Goal: Contribute content: Contribute content

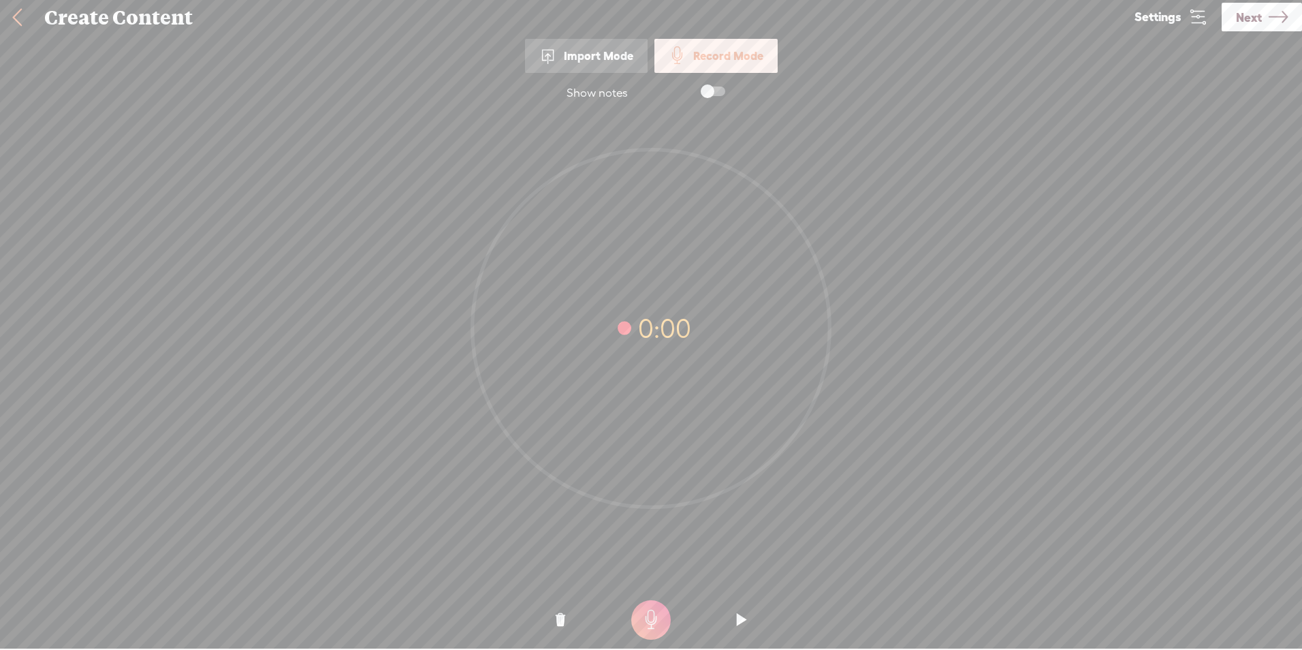
click at [593, 54] on div "Import Mode" at bounding box center [586, 56] width 123 height 34
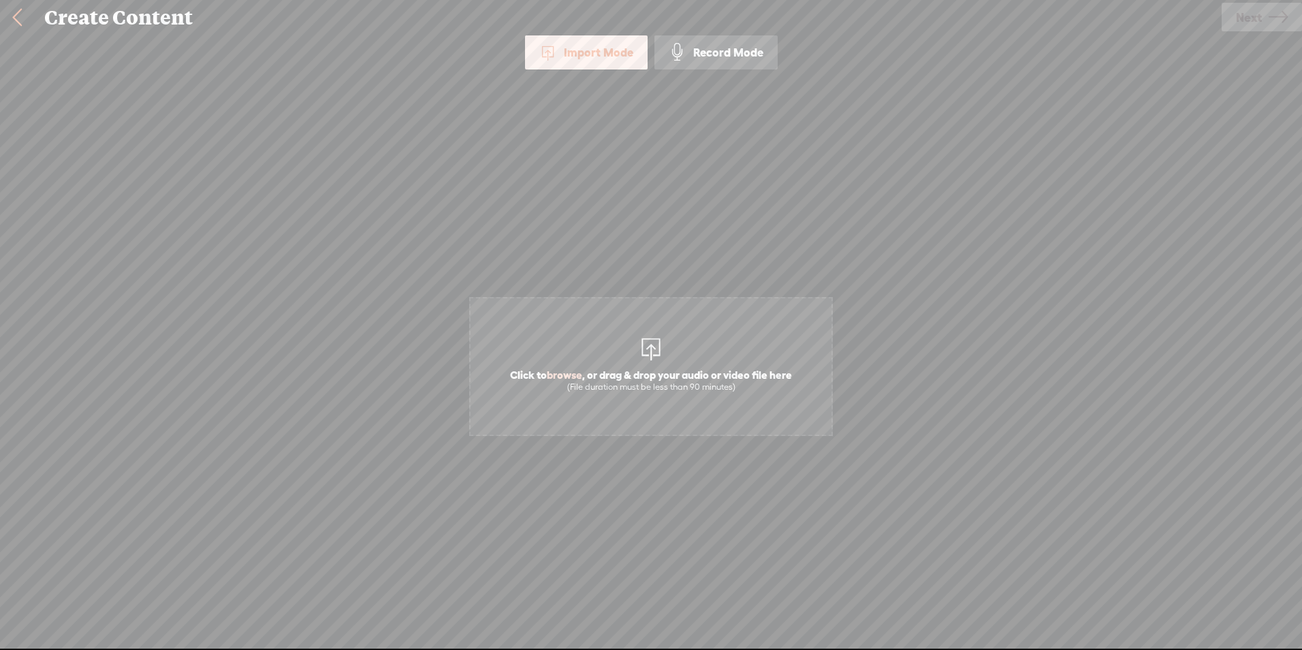
click at [658, 386] on div "(File duration must be less than 90 minutes)" at bounding box center [651, 386] width 282 height 11
click at [1263, 9] on link "Next" at bounding box center [1262, 17] width 80 height 29
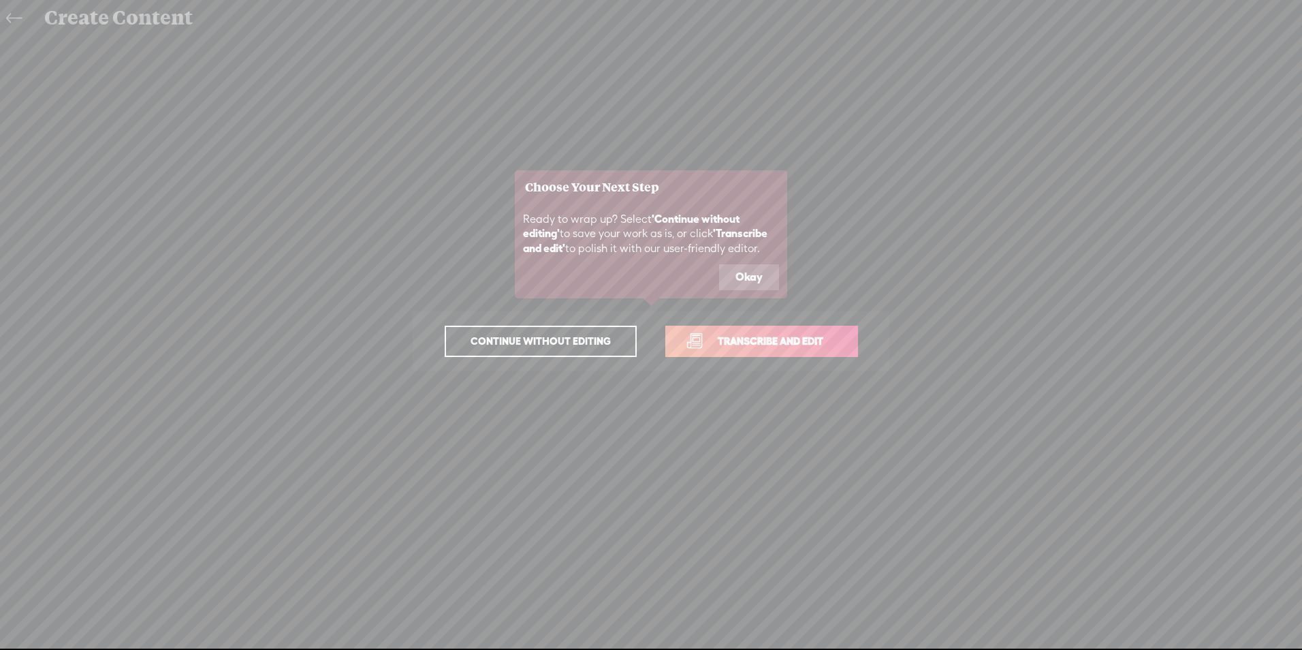
click at [759, 270] on button "Okay" at bounding box center [749, 277] width 60 height 26
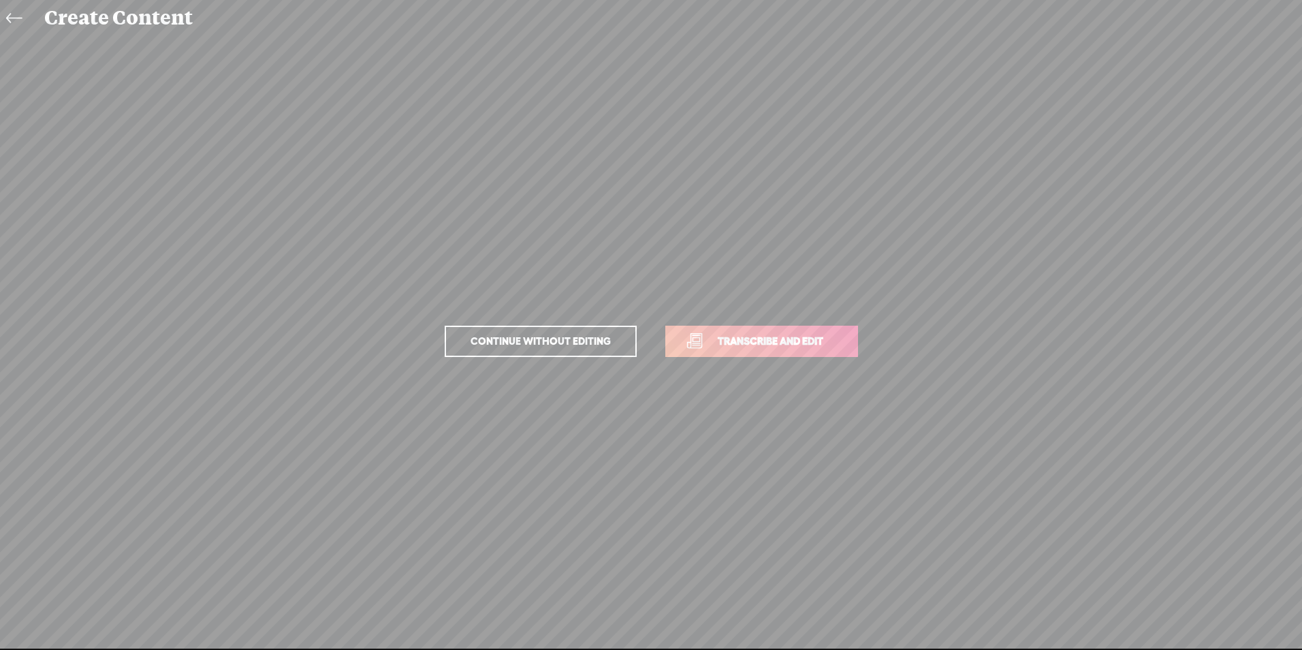
click at [762, 336] on span "Transcribe and edit" at bounding box center [771, 341] width 134 height 16
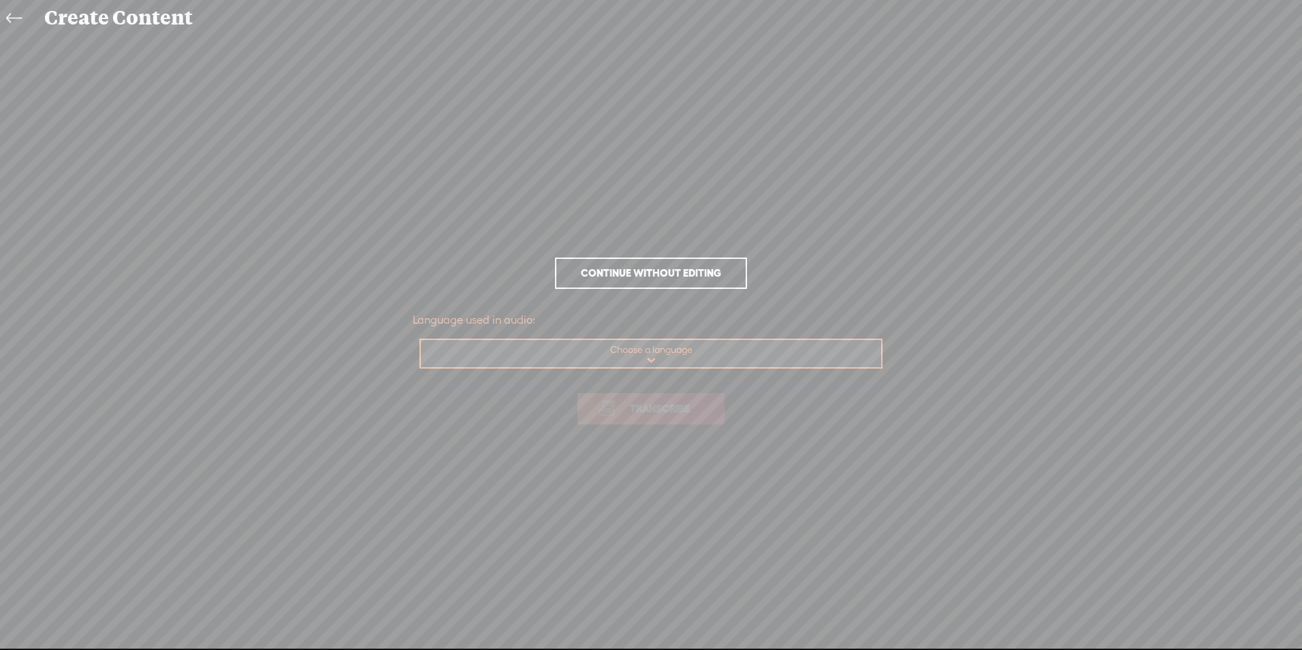
click at [652, 361] on select "Choose a language Afrikaans Albanian Amharic Arabic, Gulf Arabic, Modern Standa…" at bounding box center [652, 354] width 462 height 28
select select "en-US"
click at [421, 340] on select "Choose a language Afrikaans Albanian Amharic Arabic, Gulf Arabic, Modern Standa…" at bounding box center [652, 354] width 462 height 28
click at [617, 415] on span "Transcribe" at bounding box center [660, 408] width 89 height 16
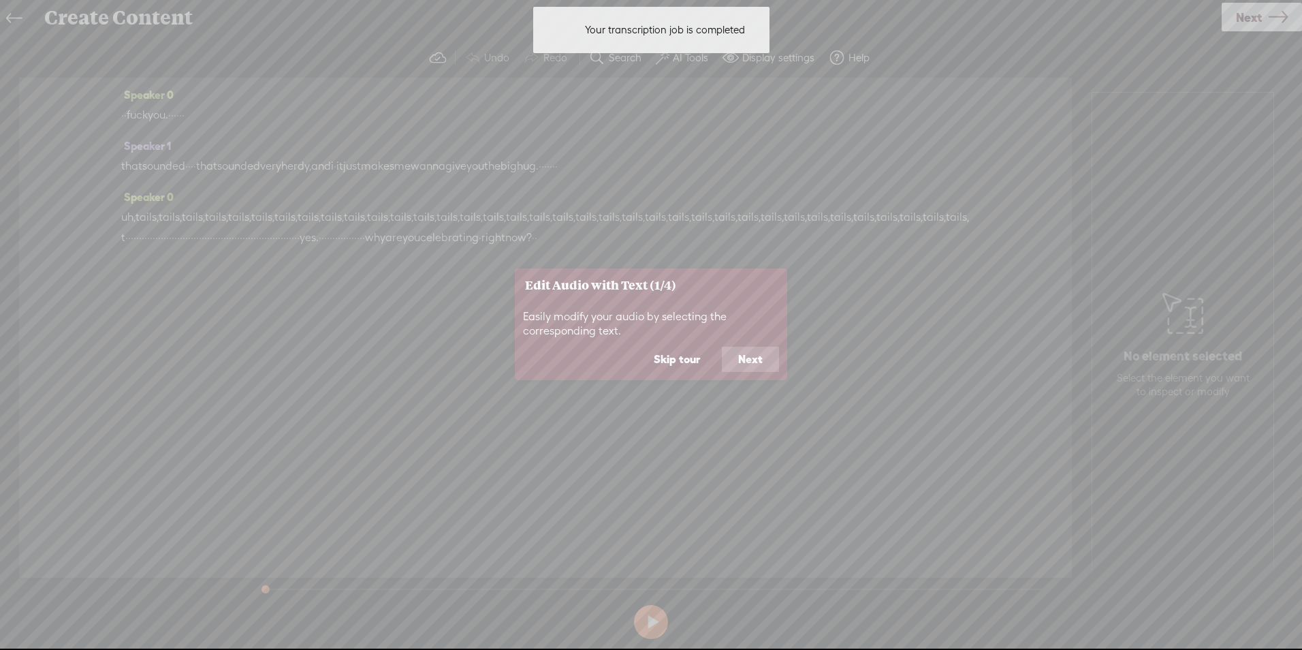
click at [754, 362] on button "Next" at bounding box center [750, 360] width 57 height 26
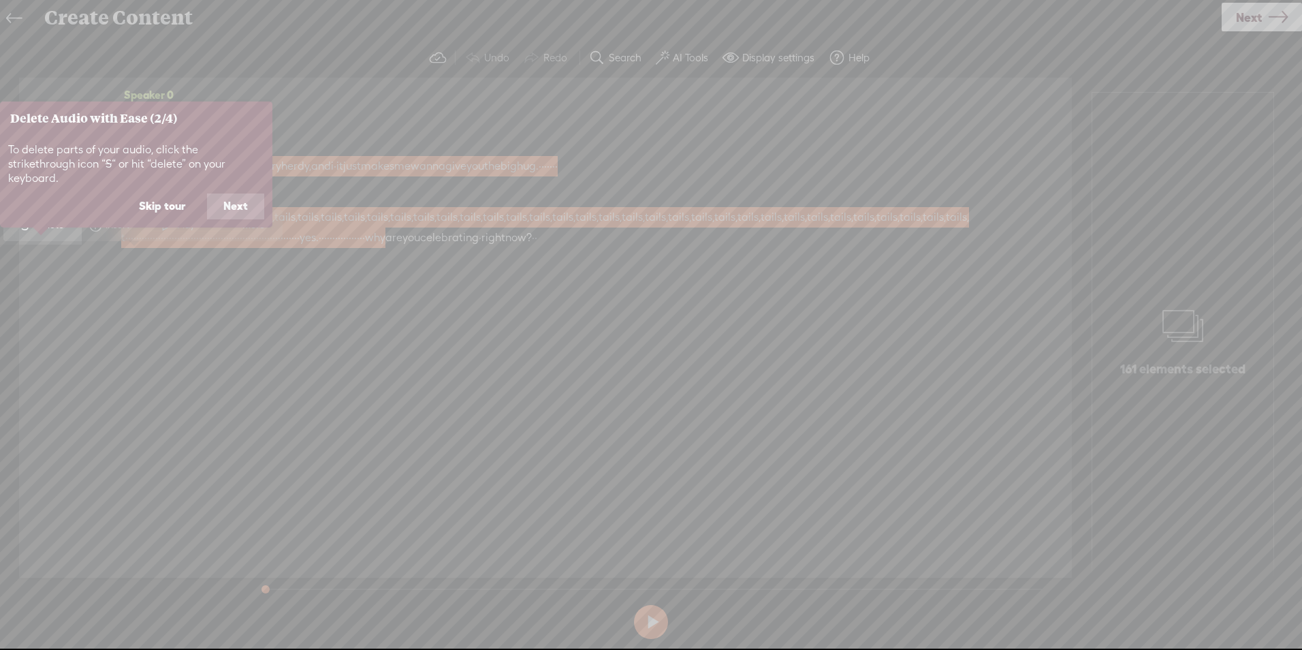
click at [252, 193] on button "Next" at bounding box center [235, 206] width 57 height 26
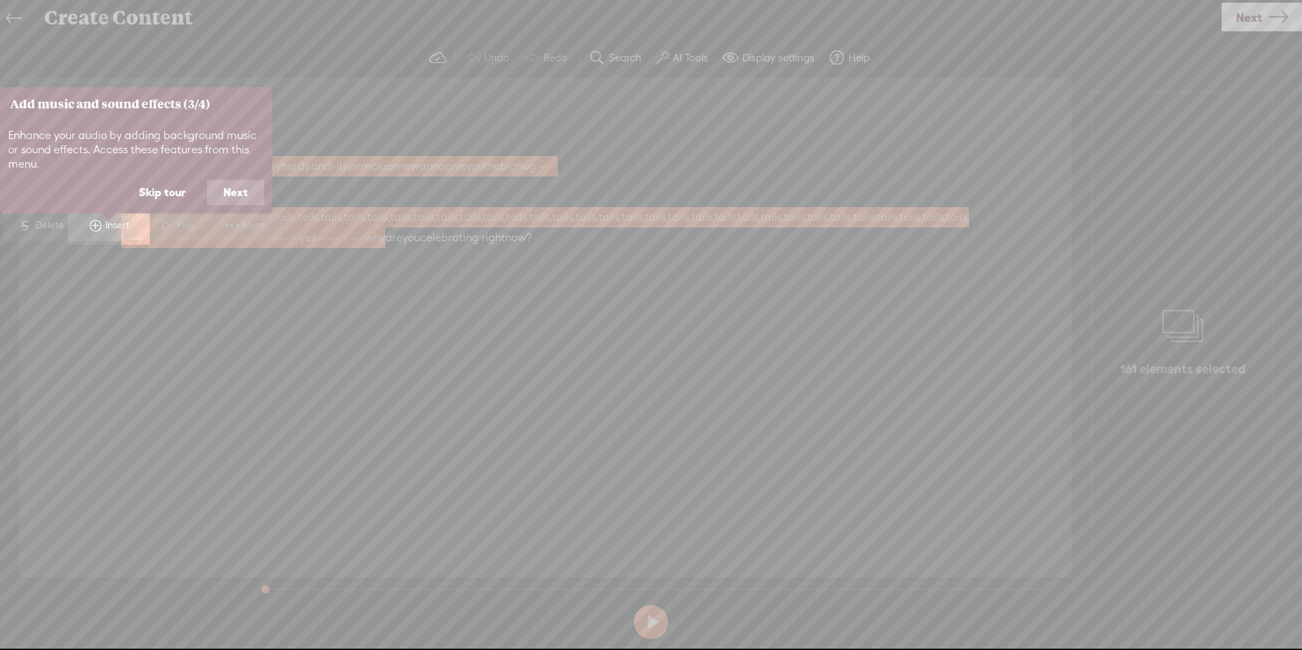
click at [249, 187] on button "Next" at bounding box center [235, 193] width 57 height 26
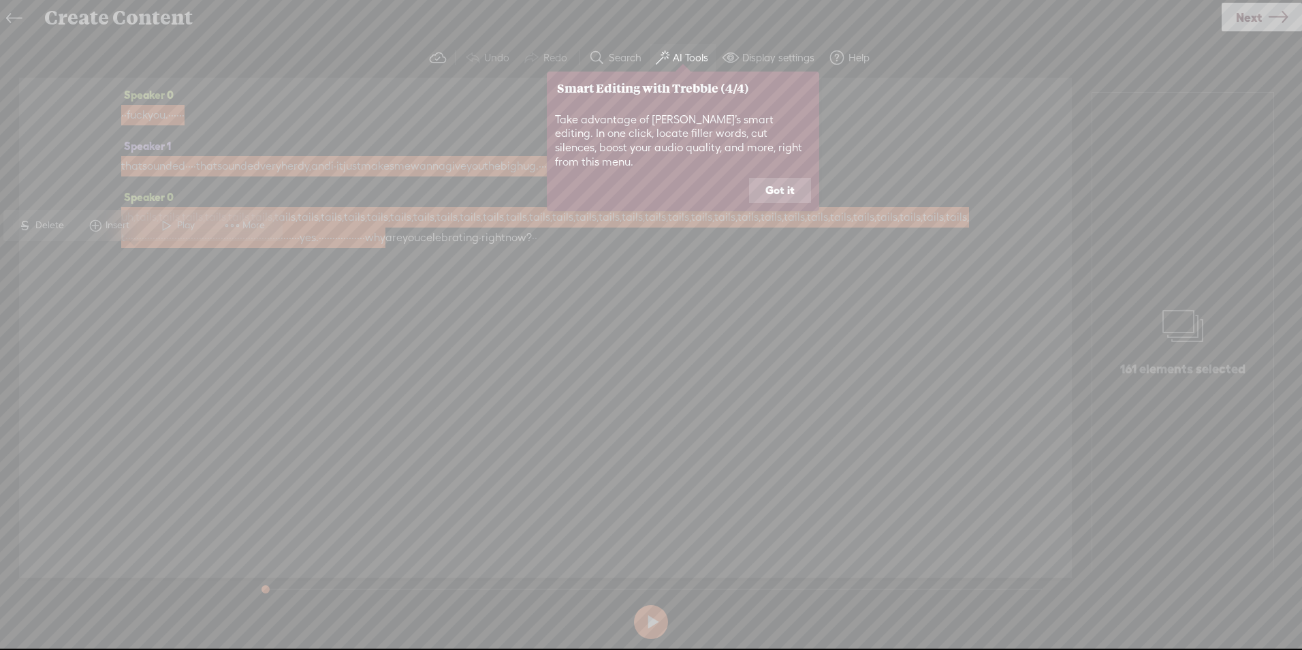
click at [779, 178] on button "Got it" at bounding box center [780, 191] width 62 height 26
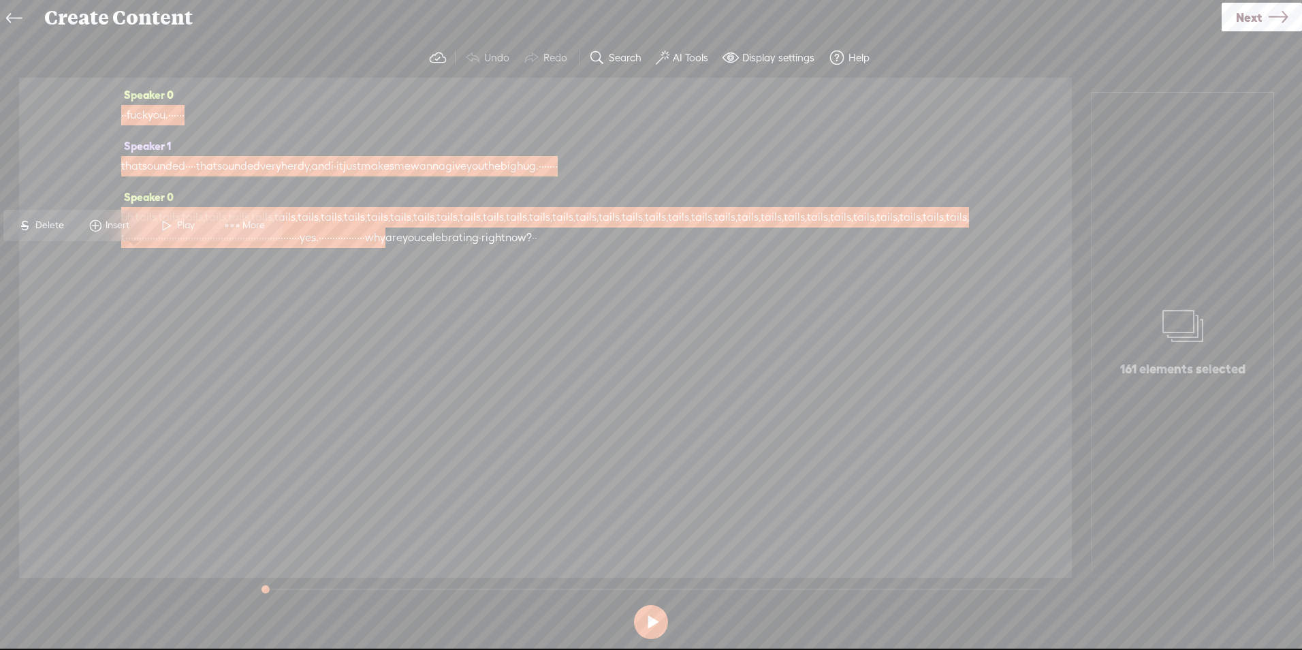
click at [646, 618] on button at bounding box center [651, 622] width 34 height 34
click at [647, 615] on button at bounding box center [651, 622] width 34 height 34
drag, startPoint x: 312, startPoint y: 584, endPoint x: 231, endPoint y: 591, distance: 81.3
click at [231, 591] on div "Trebble audio editor works best with Google Chrome or Firefox. Please switch yo…" at bounding box center [651, 341] width 1275 height 606
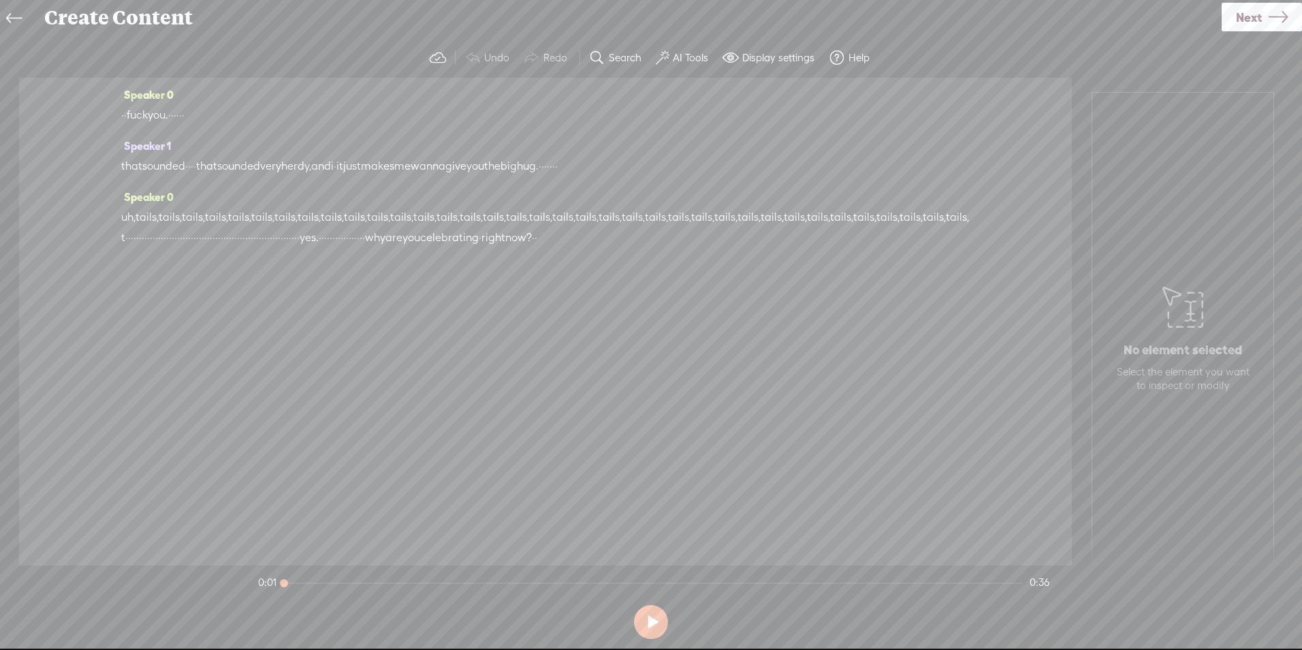
click at [657, 620] on button at bounding box center [651, 622] width 34 height 34
click at [658, 619] on button at bounding box center [651, 622] width 34 height 34
drag, startPoint x: 310, startPoint y: 580, endPoint x: 0, endPoint y: 235, distance: 464.0
click at [148, 576] on div "Trebble audio editor works best with Google Chrome or Firefox. Please switch yo…" at bounding box center [651, 341] width 1275 height 606
click at [639, 623] on button at bounding box center [651, 622] width 34 height 34
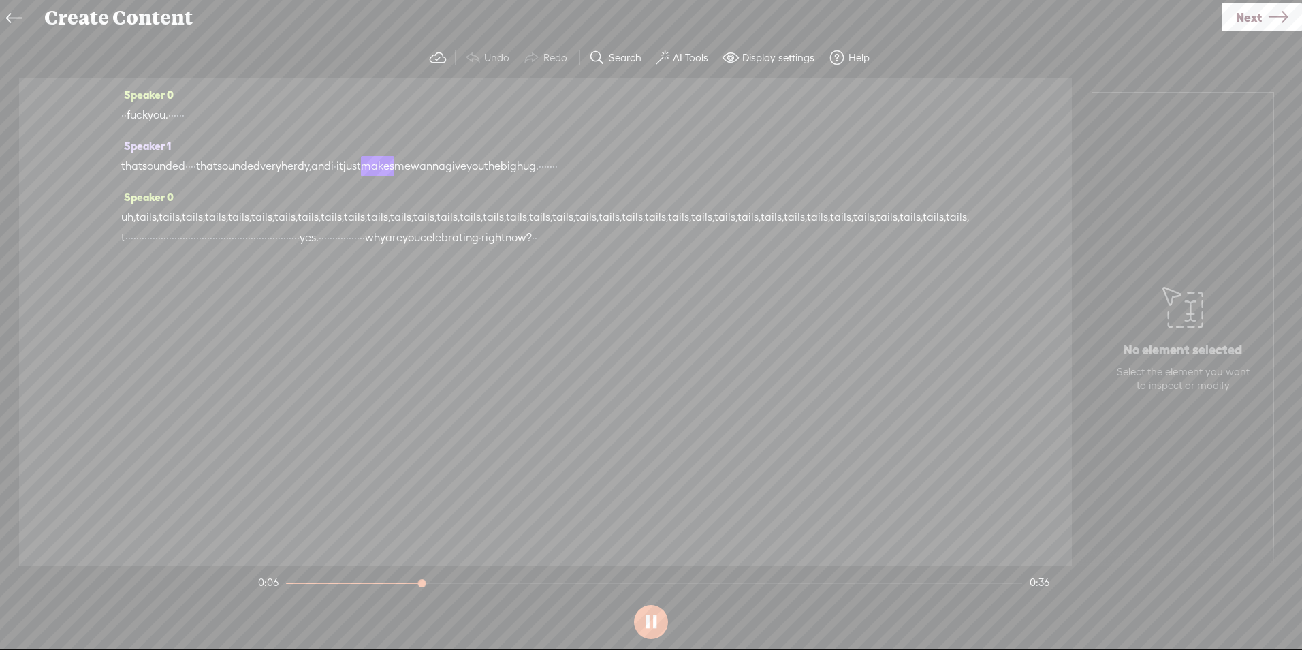
click at [116, 231] on div "Speaker 0 · · fuck you. · · · · · · Speaker 1 that sounded · · · · that sounded…" at bounding box center [545, 322] width 1053 height 488
click at [830, 227] on span "tails," at bounding box center [841, 217] width 23 height 20
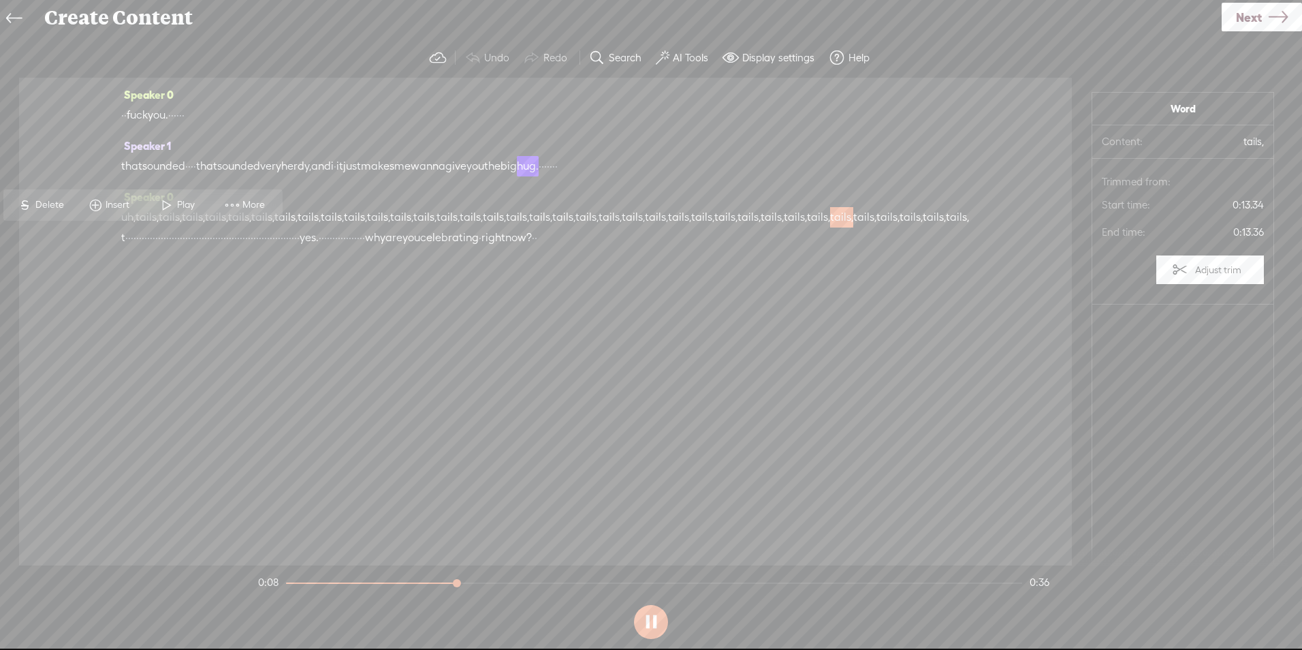
drag, startPoint x: 670, startPoint y: 634, endPoint x: 648, endPoint y: 623, distance: 24.4
click at [670, 634] on section at bounding box center [650, 621] width 791 height 45
click at [185, 201] on span "Play" at bounding box center [187, 205] width 21 height 14
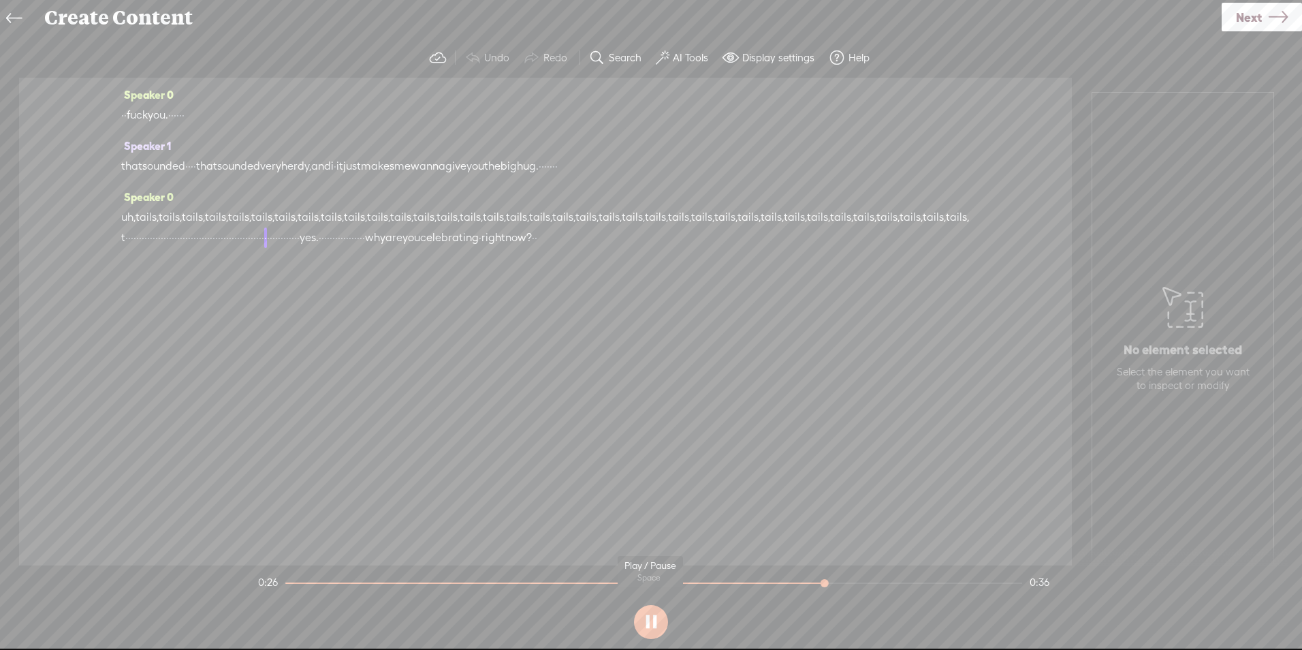
click at [661, 620] on button at bounding box center [651, 622] width 34 height 34
click at [14, 12] on icon at bounding box center [14, 18] width 16 height 31
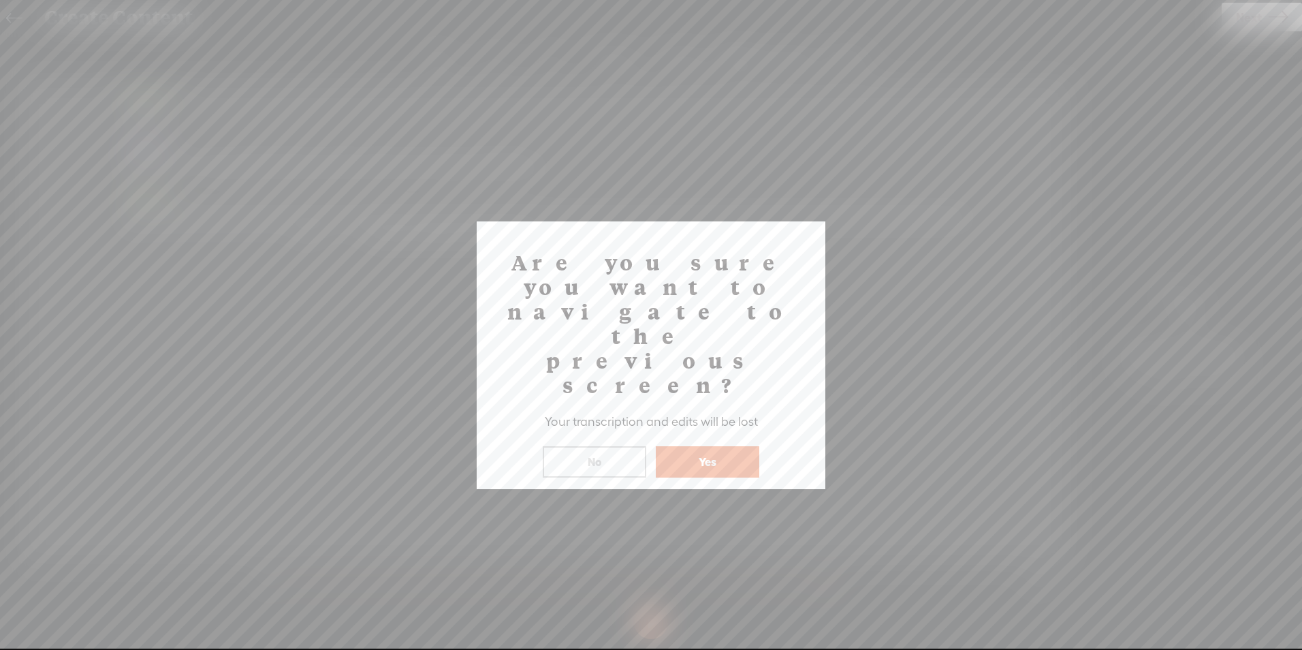
click at [708, 446] on button "Yes" at bounding box center [708, 461] width 104 height 31
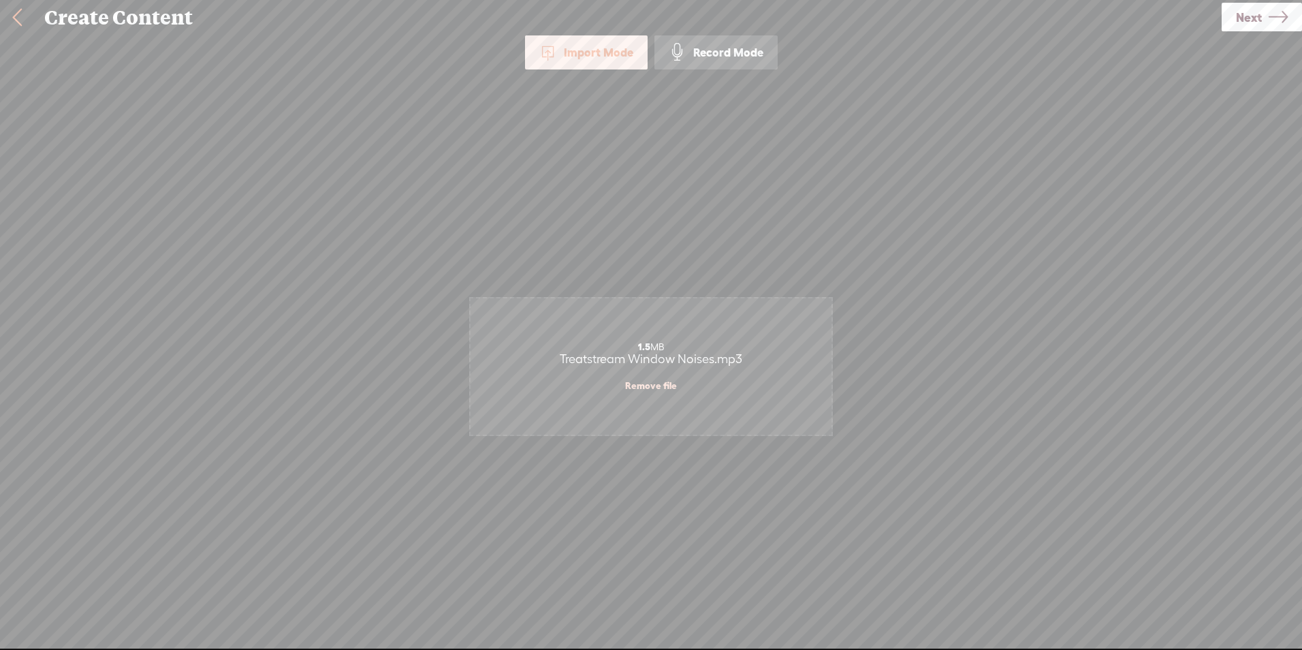
click at [648, 385] on link "Remove file" at bounding box center [651, 385] width 52 height 12
click at [739, 48] on div "Record Mode" at bounding box center [716, 52] width 123 height 34
